Goal: Find specific page/section: Find specific page/section

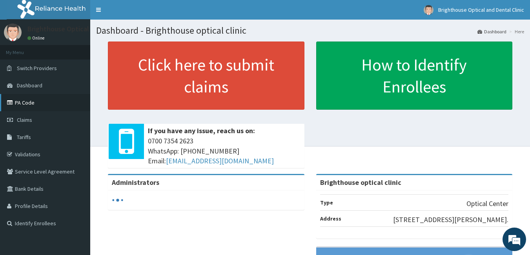
click at [28, 101] on link "PA Code" at bounding box center [45, 102] width 90 height 17
click at [28, 104] on link "PA Code" at bounding box center [45, 102] width 90 height 17
click at [24, 101] on link "PA Code" at bounding box center [45, 102] width 90 height 17
